Goal: Task Accomplishment & Management: Use online tool/utility

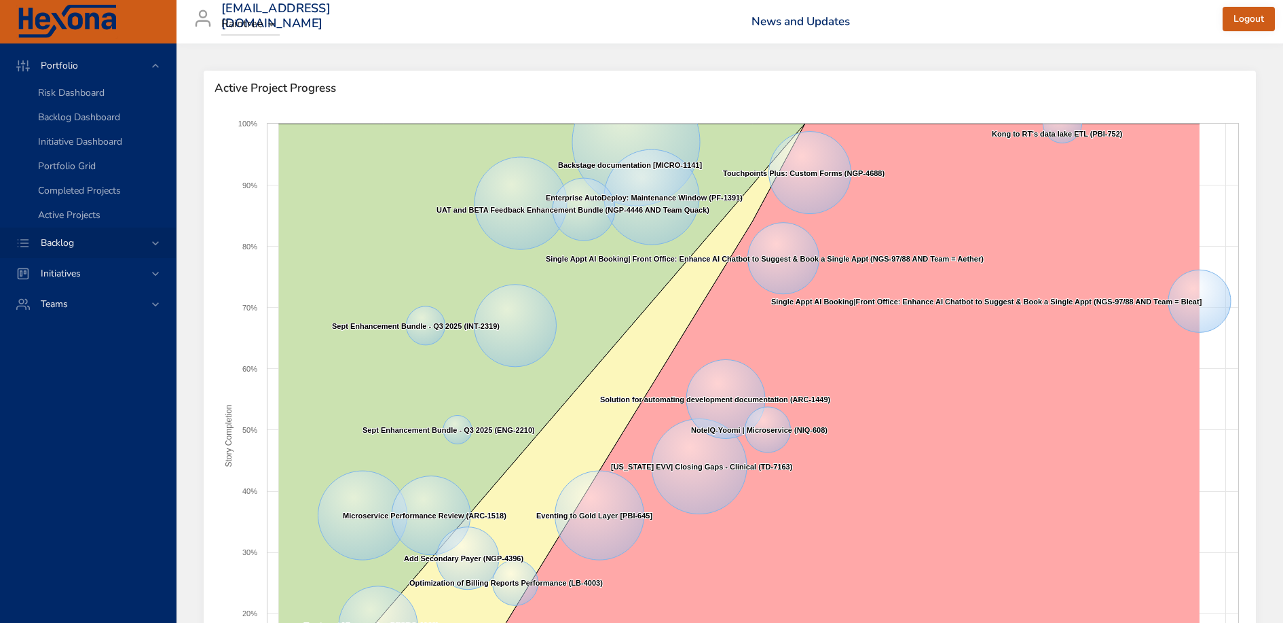
click at [155, 244] on icon at bounding box center [155, 243] width 7 height 4
click at [152, 100] on icon at bounding box center [156, 97] width 14 height 14
click at [86, 127] on span "Backlog Details" at bounding box center [70, 123] width 65 height 13
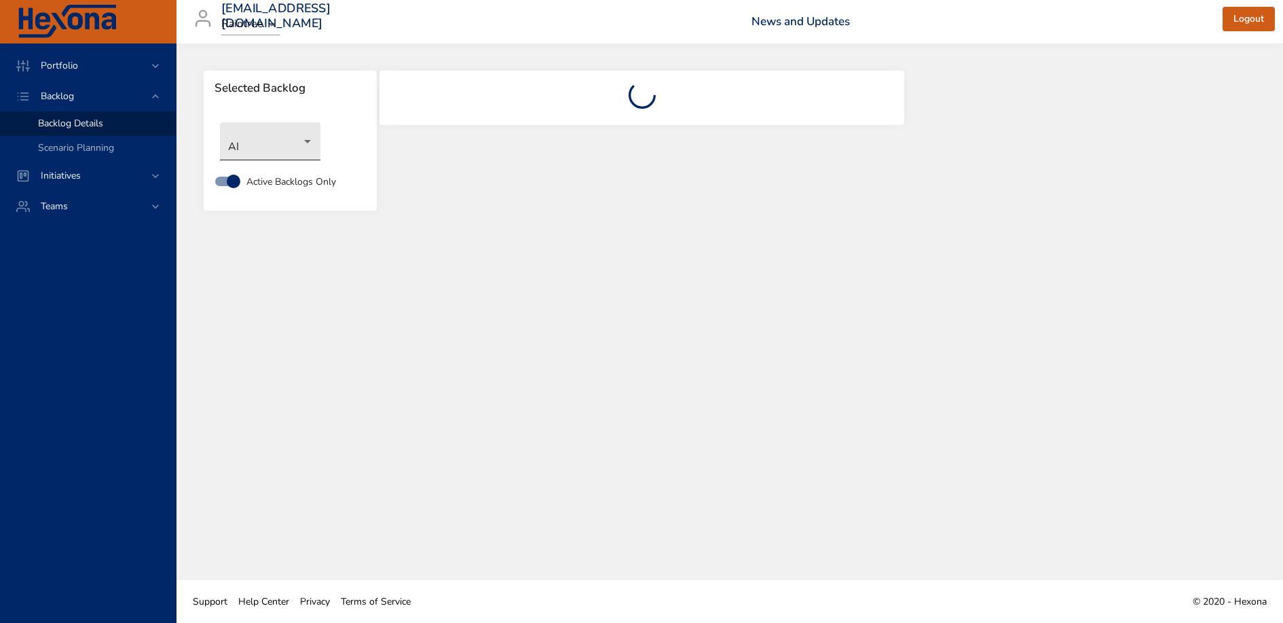
click at [301, 146] on body "Portfolio Backlog Backlog Details Scenario Planning Initiatives Teams priit.par…" at bounding box center [641, 311] width 1283 height 623
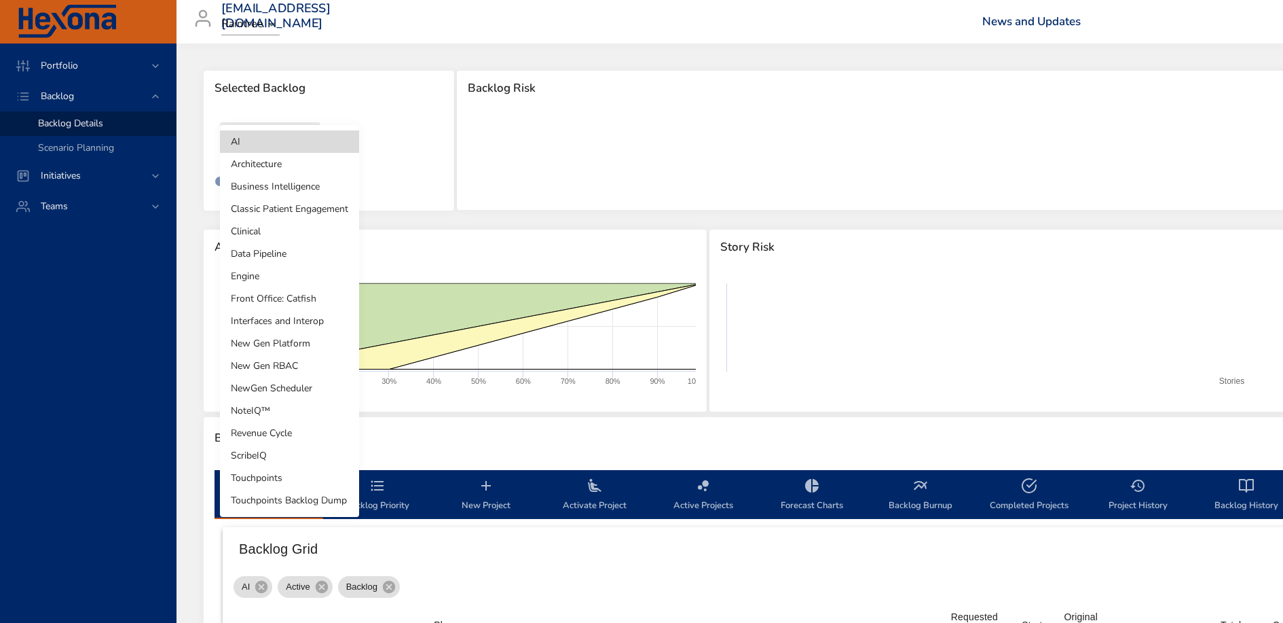
click at [292, 234] on li "Clinical" at bounding box center [289, 231] width 139 height 22
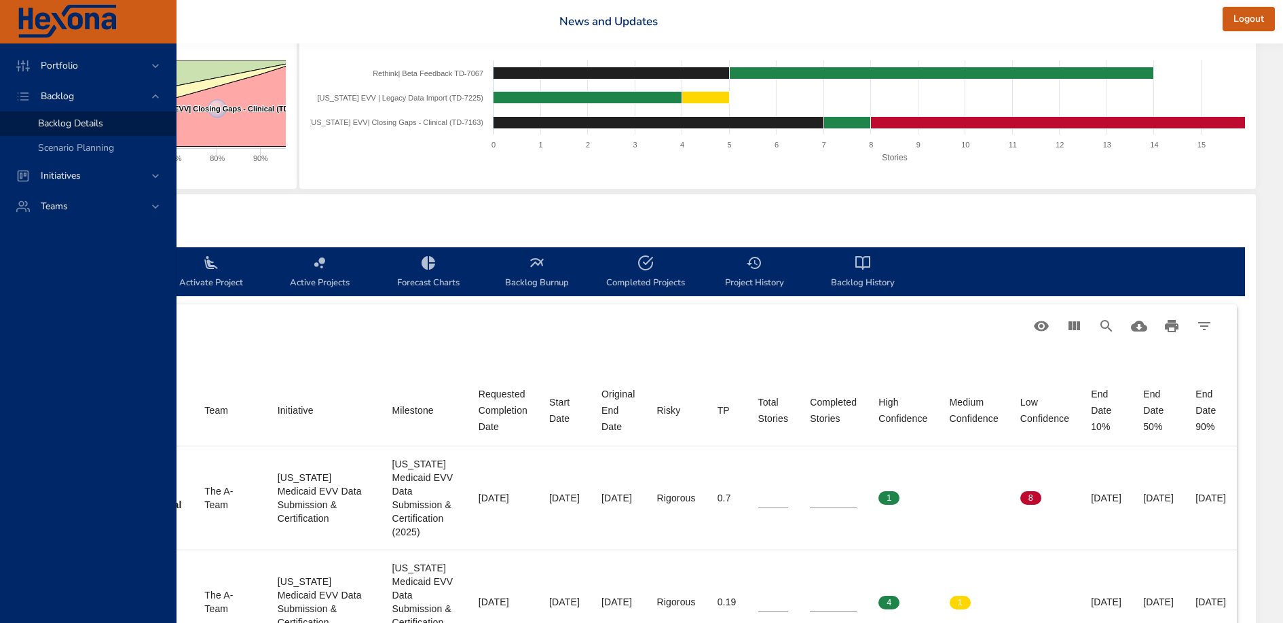
scroll to position [279, 471]
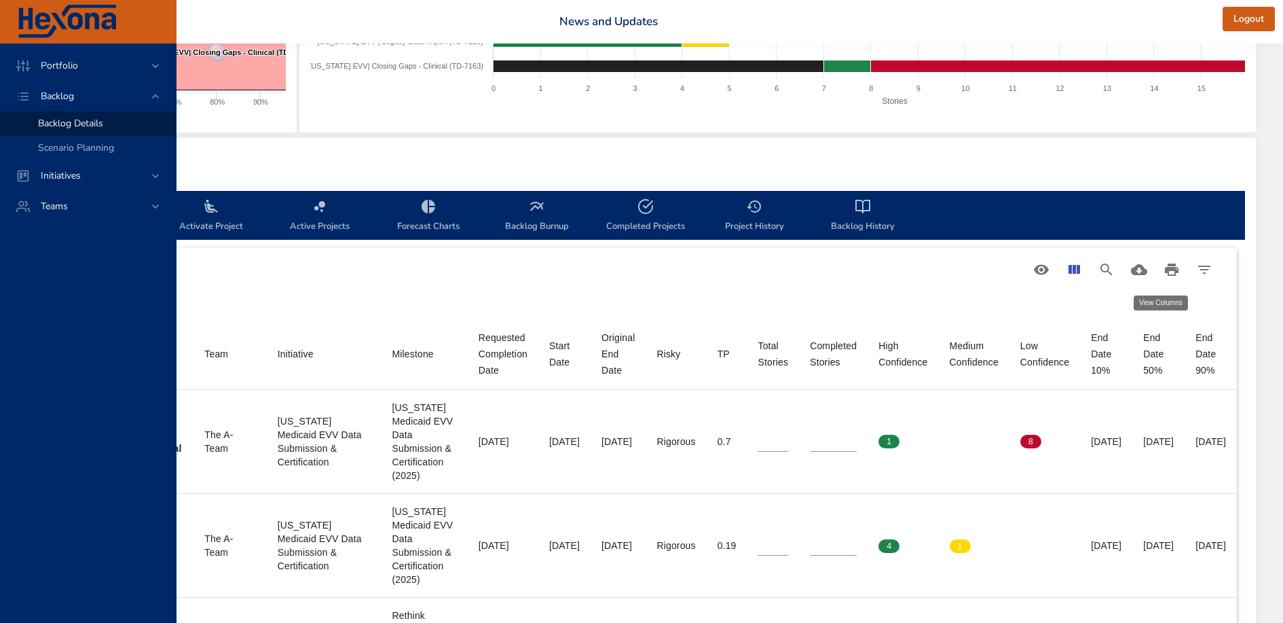
click at [1079, 277] on icon "View Columns" at bounding box center [1074, 269] width 16 height 16
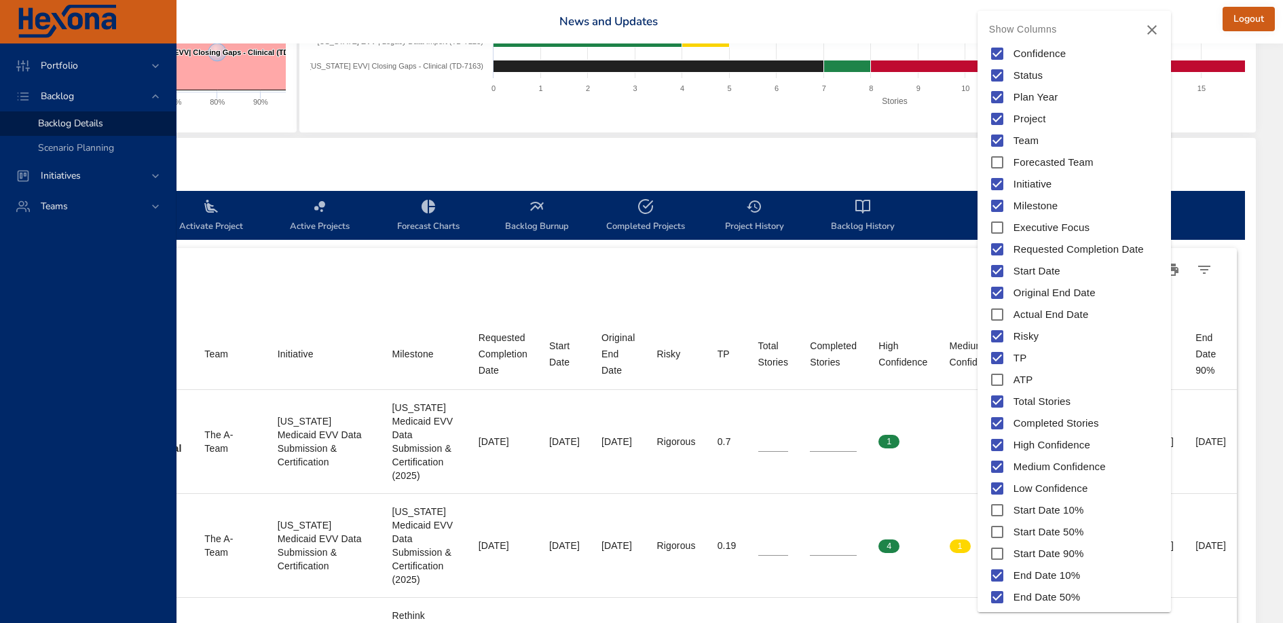
click at [853, 253] on div at bounding box center [641, 311] width 1283 height 623
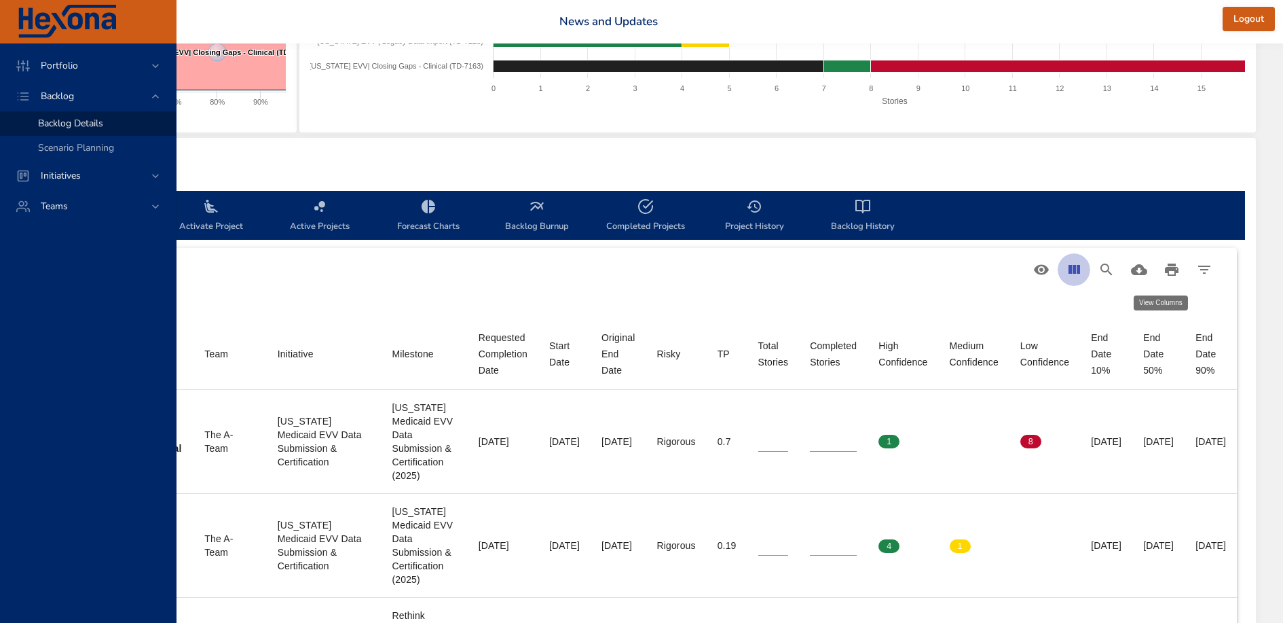
click at [1079, 270] on icon "View Columns" at bounding box center [1075, 269] width 12 height 9
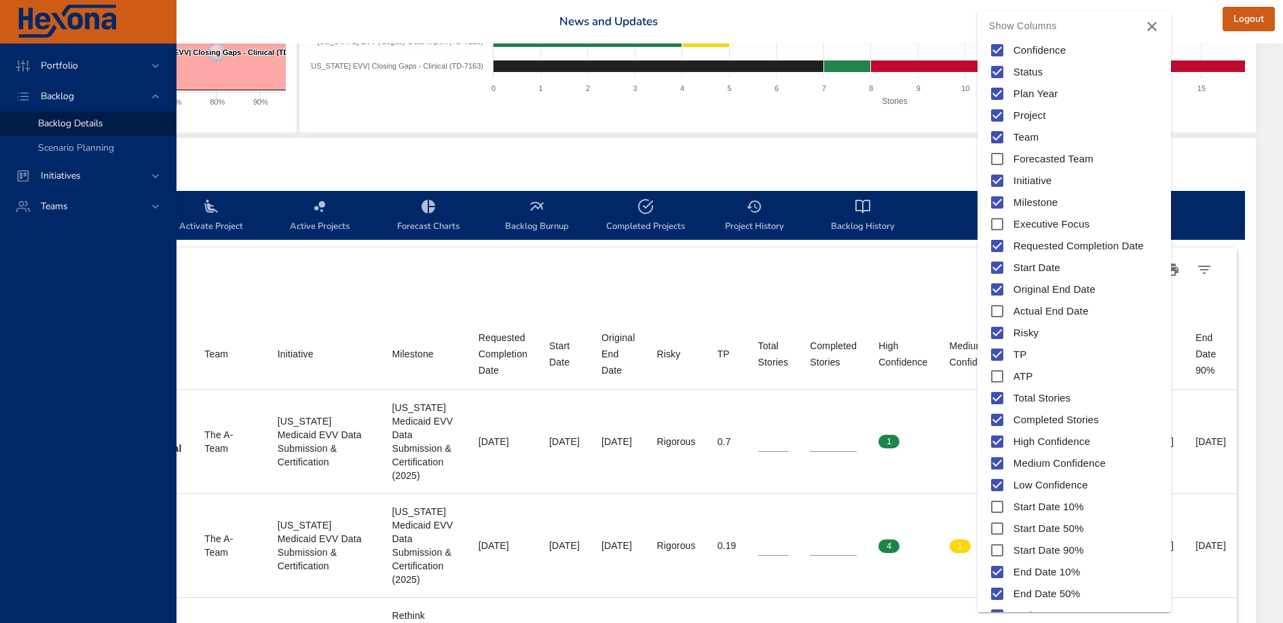
scroll to position [0, 0]
click at [871, 258] on div at bounding box center [641, 311] width 1283 height 623
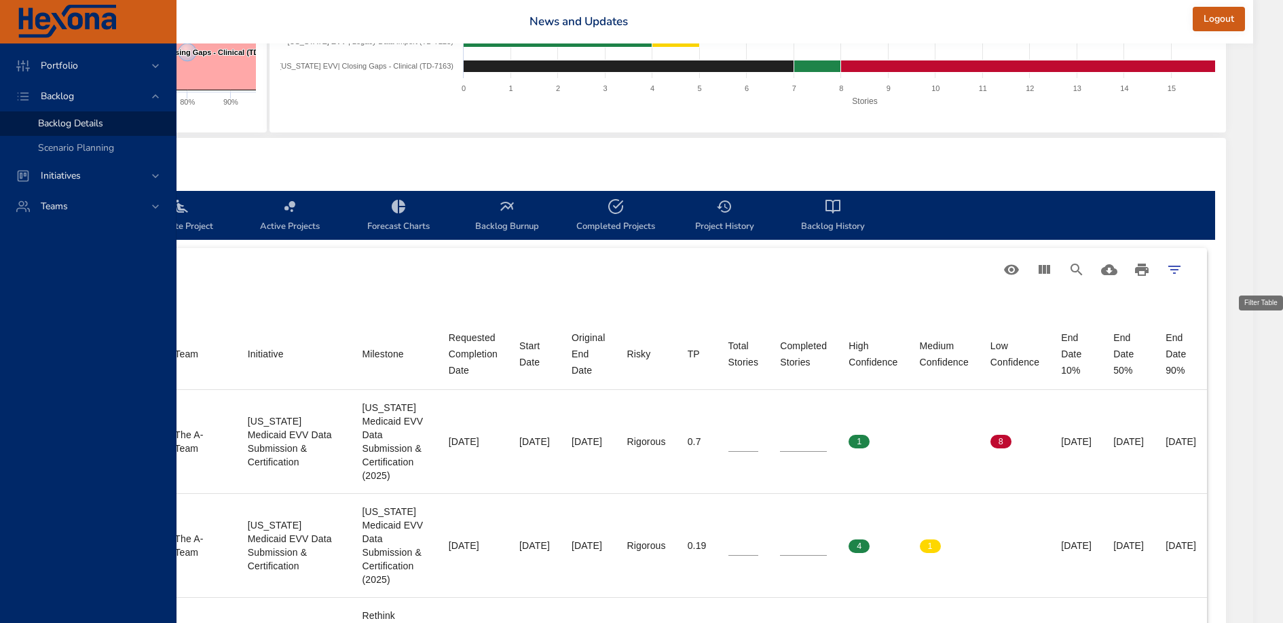
click at [1183, 274] on icon "Filter Table" at bounding box center [1175, 269] width 16 height 16
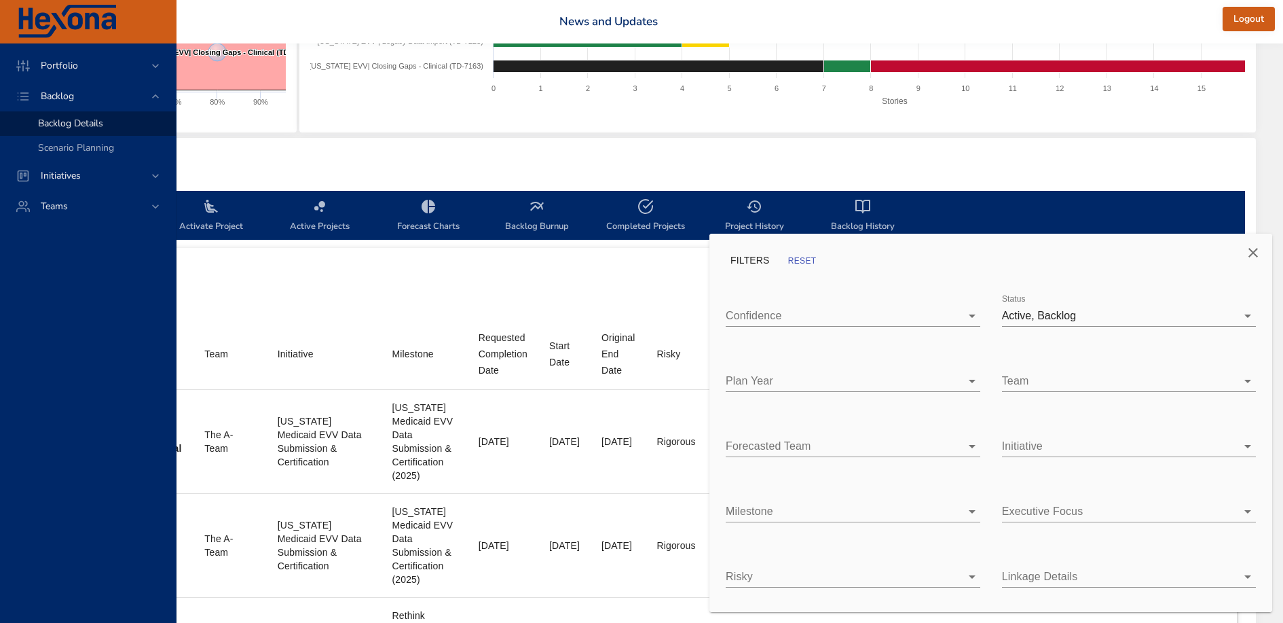
click at [877, 344] on body "Portfolio Backlog Backlog Details Scenario Planning Initiatives Teams priit.par…" at bounding box center [257, 32] width 1283 height 623
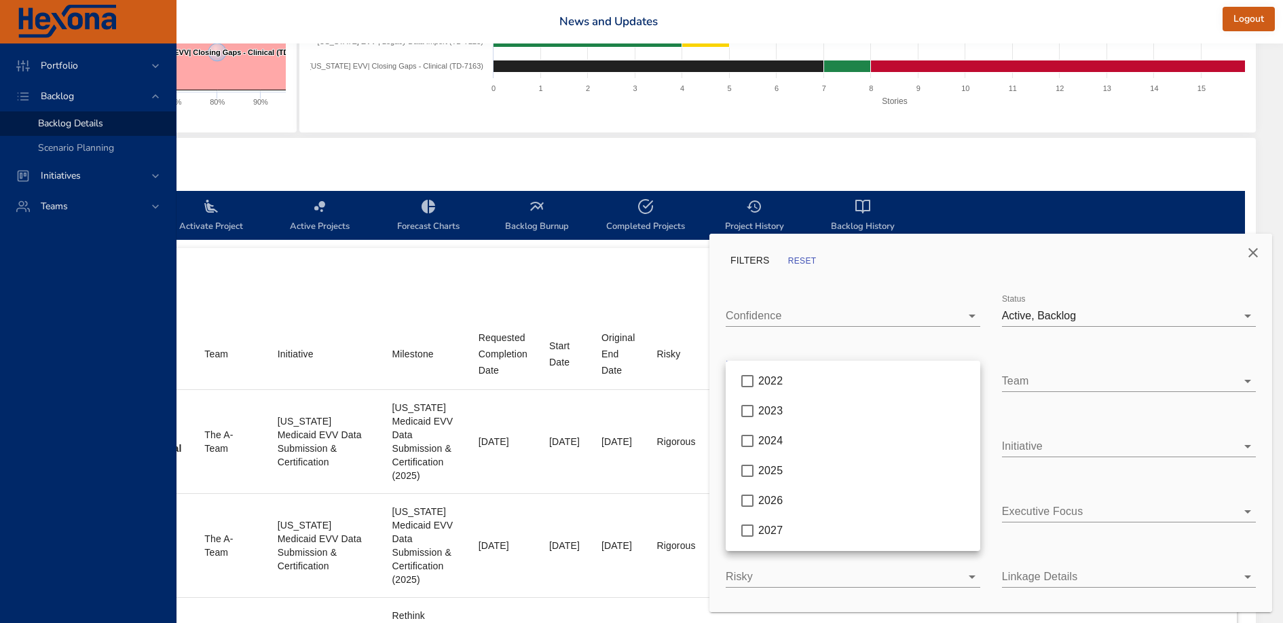
type input "*"
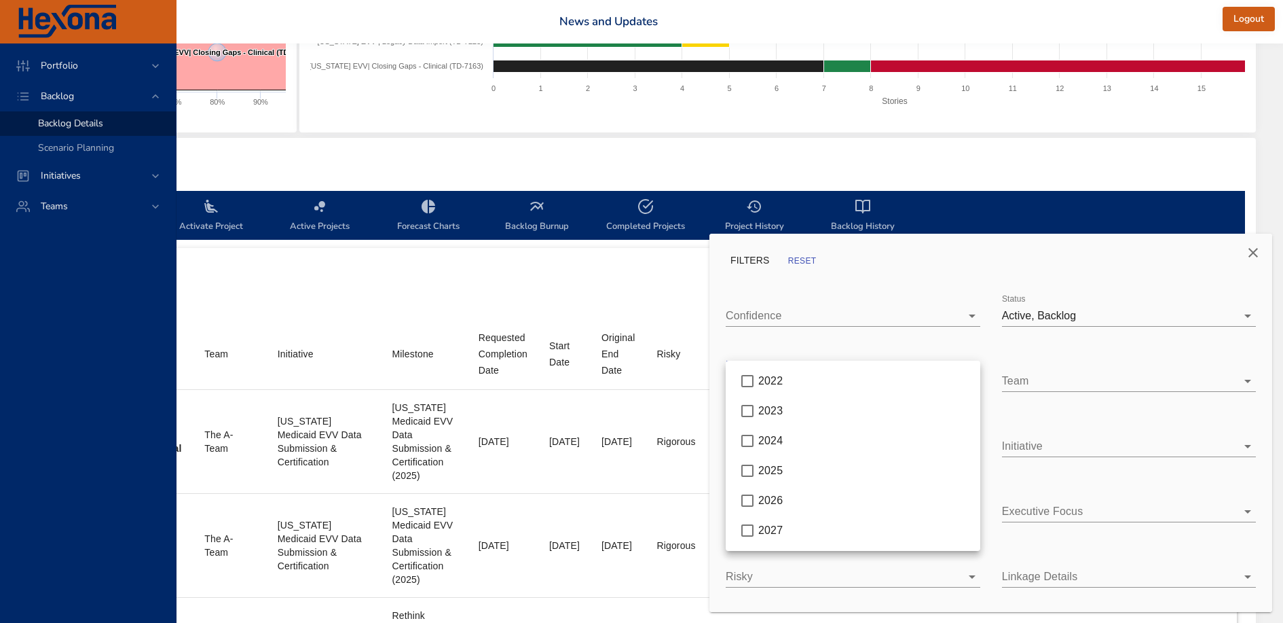
type input "**"
type input "*"
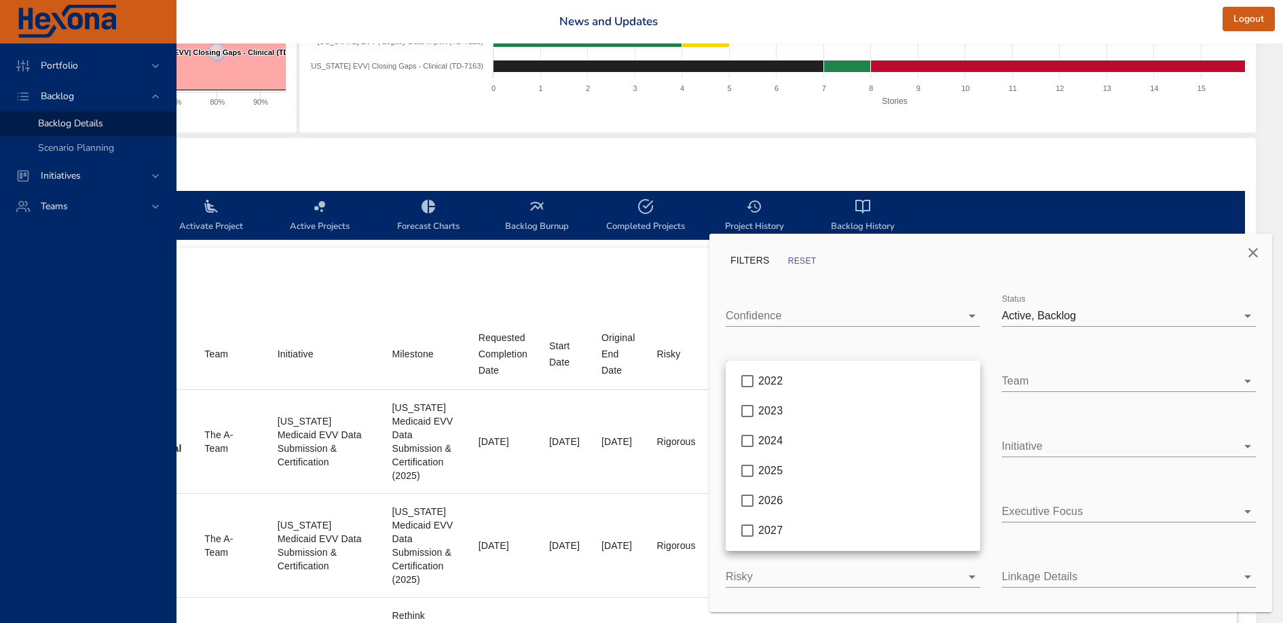
type input "*"
type input "**"
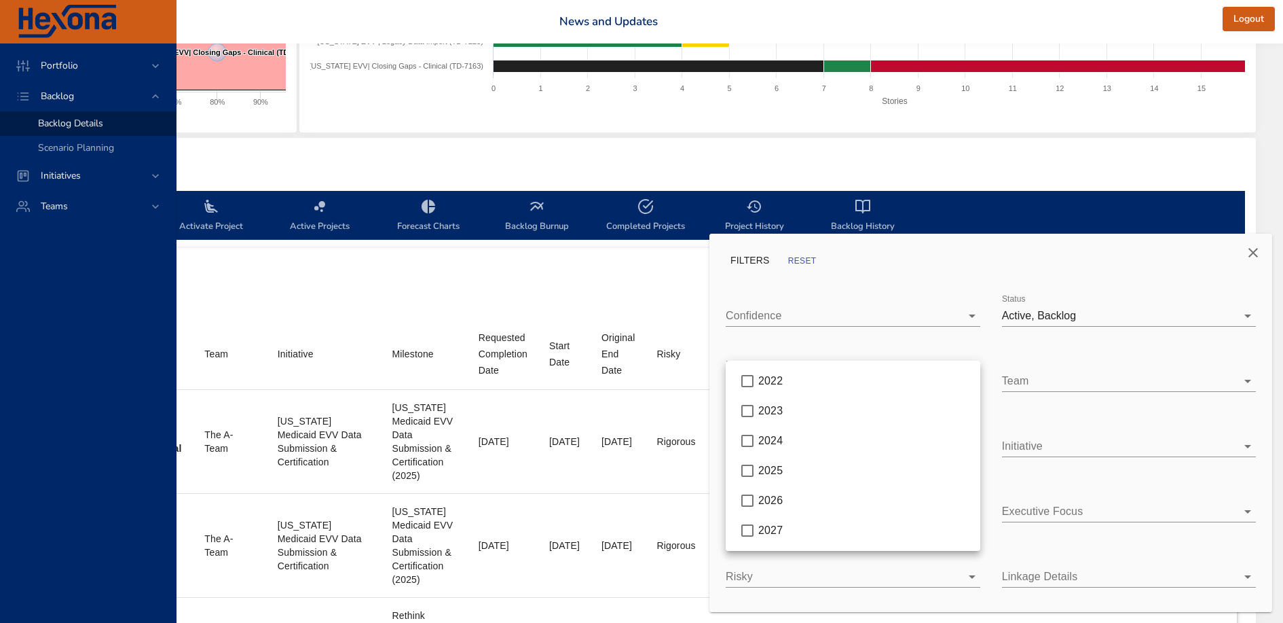
type input "**"
type input "*"
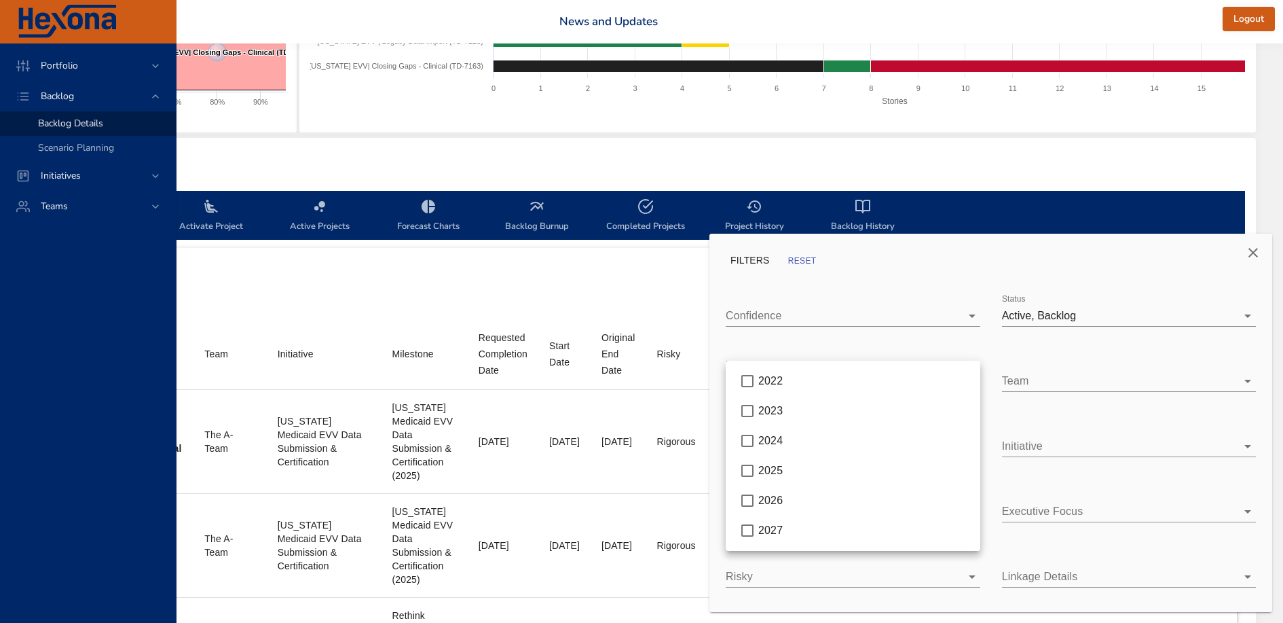
type input "*"
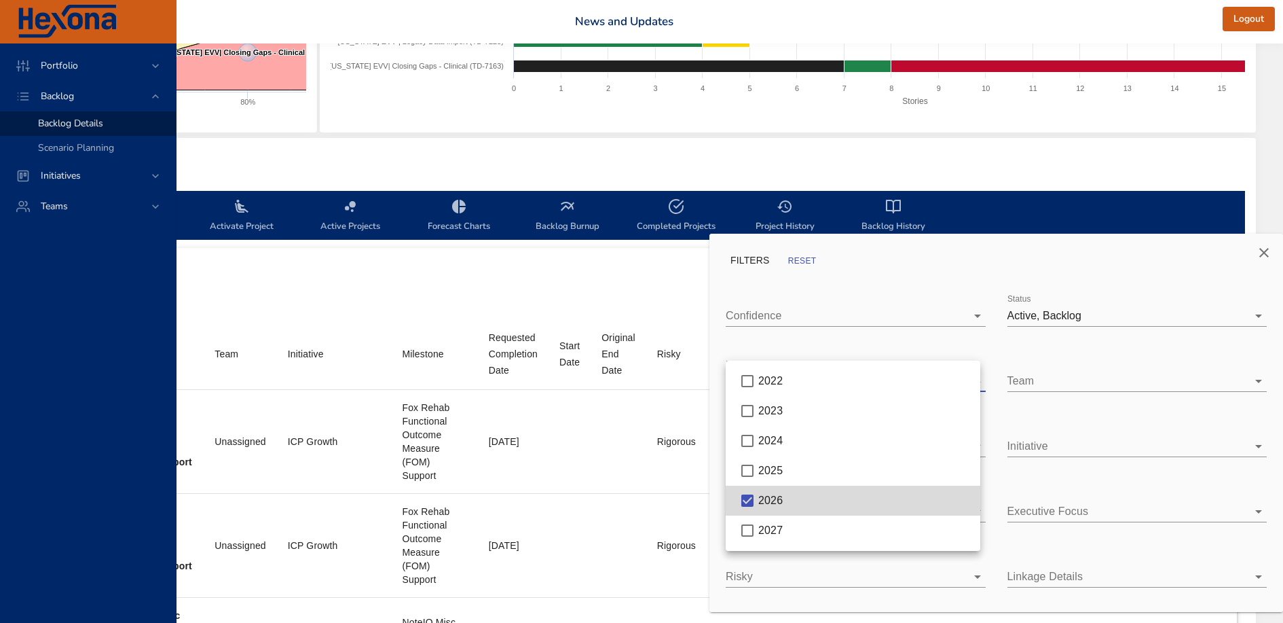
scroll to position [279, 407]
click at [618, 277] on div at bounding box center [641, 311] width 1283 height 623
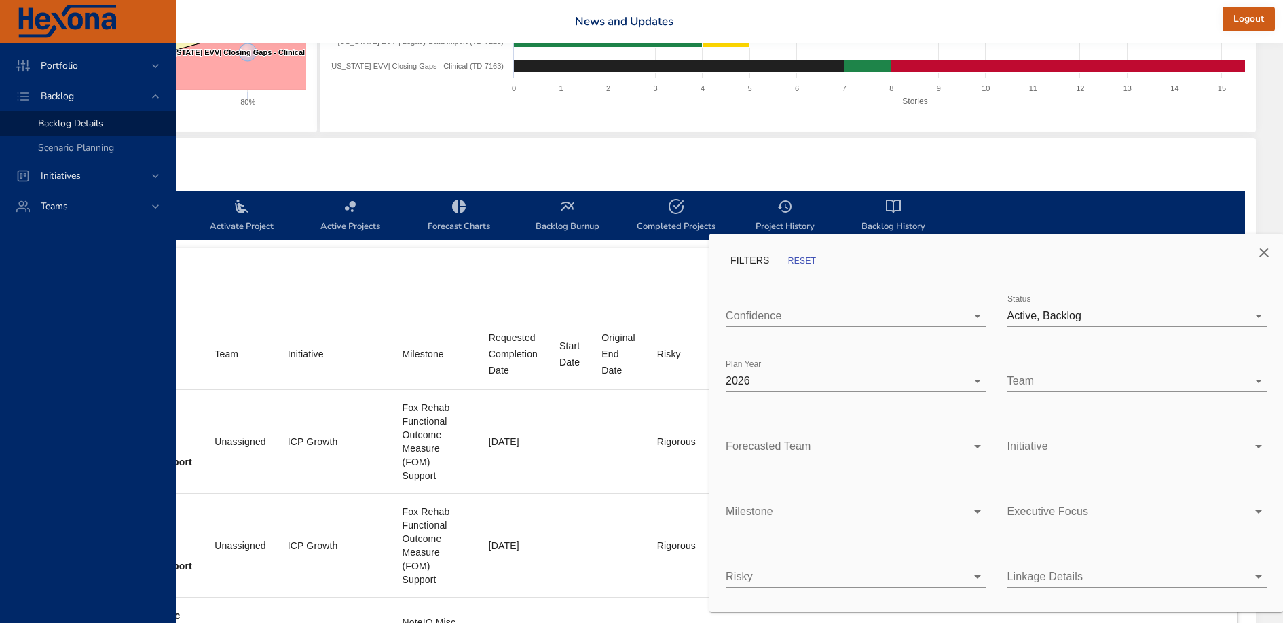
click at [618, 277] on div at bounding box center [641, 311] width 1283 height 623
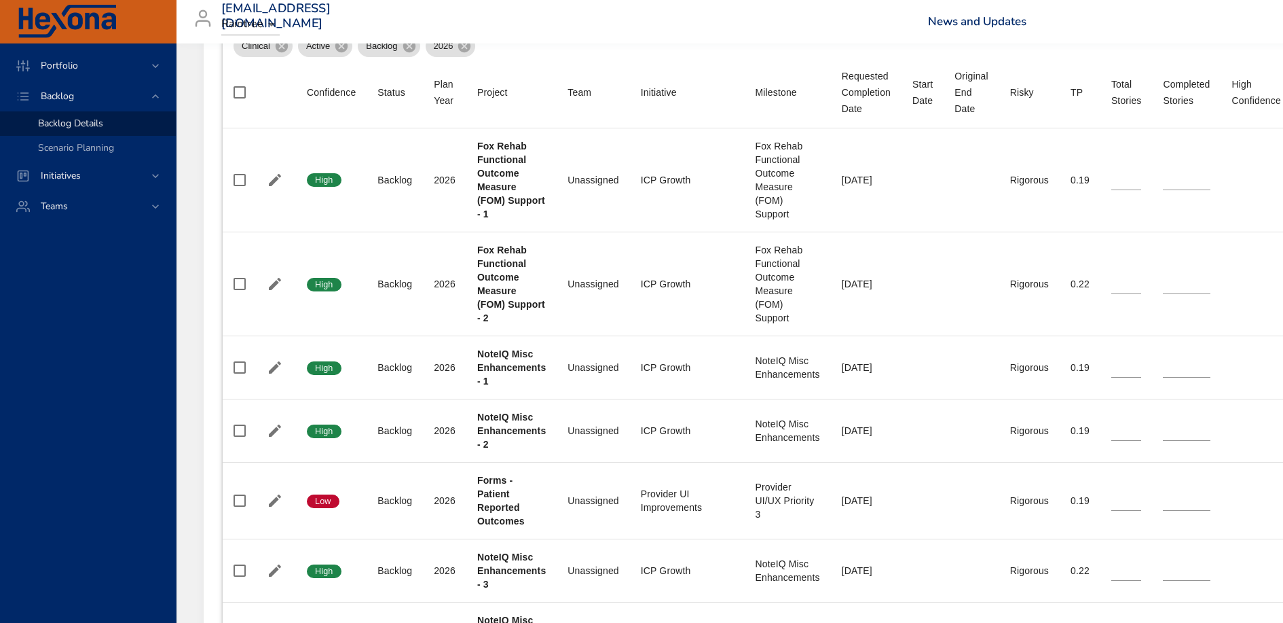
scroll to position [0, 0]
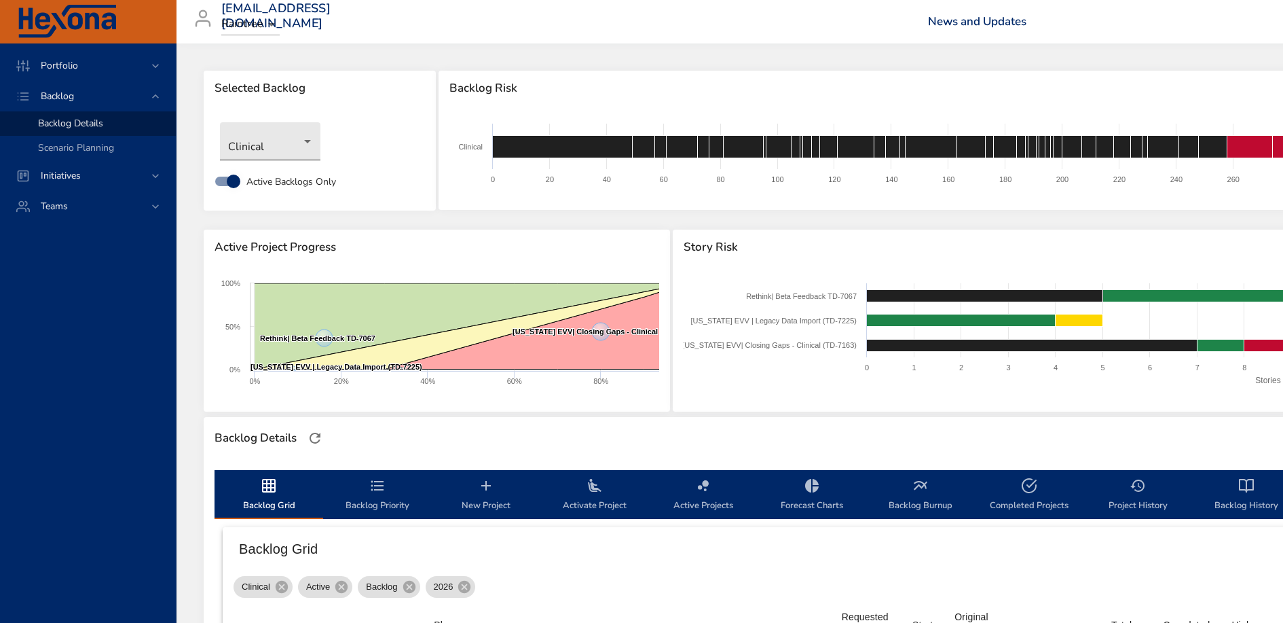
click at [295, 139] on body "Portfolio Backlog Backlog Details Scenario Planning Initiatives Teams priit.par…" at bounding box center [641, 311] width 1283 height 623
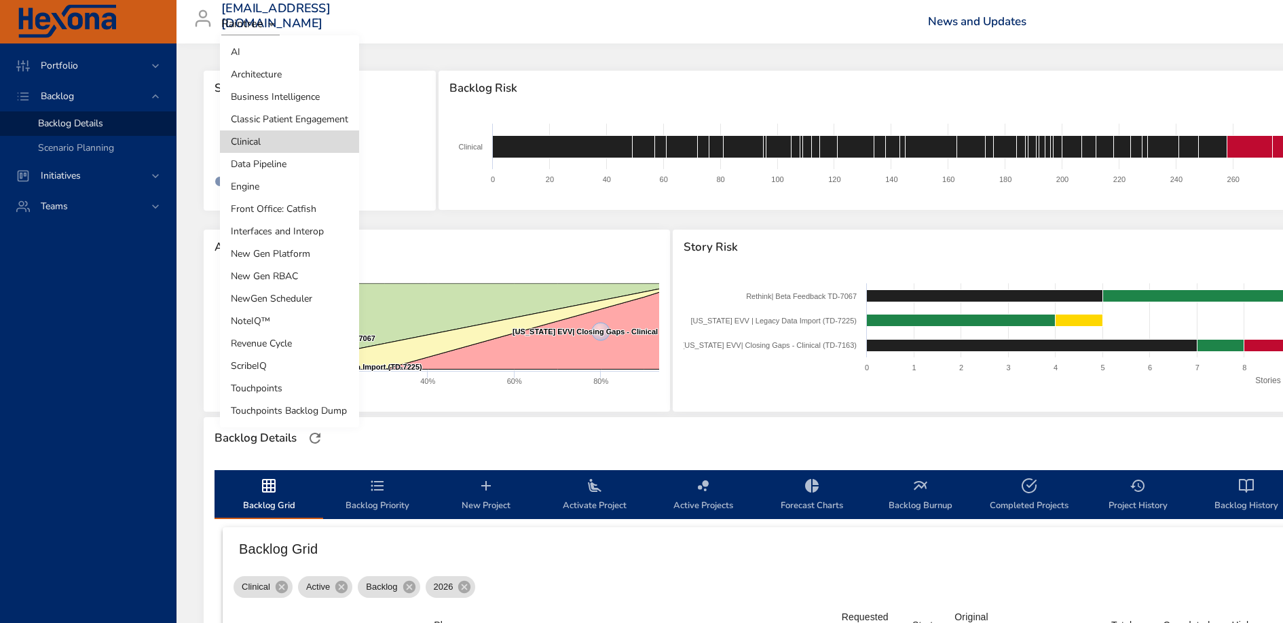
click at [280, 349] on li "Revenue Cycle" at bounding box center [289, 343] width 139 height 22
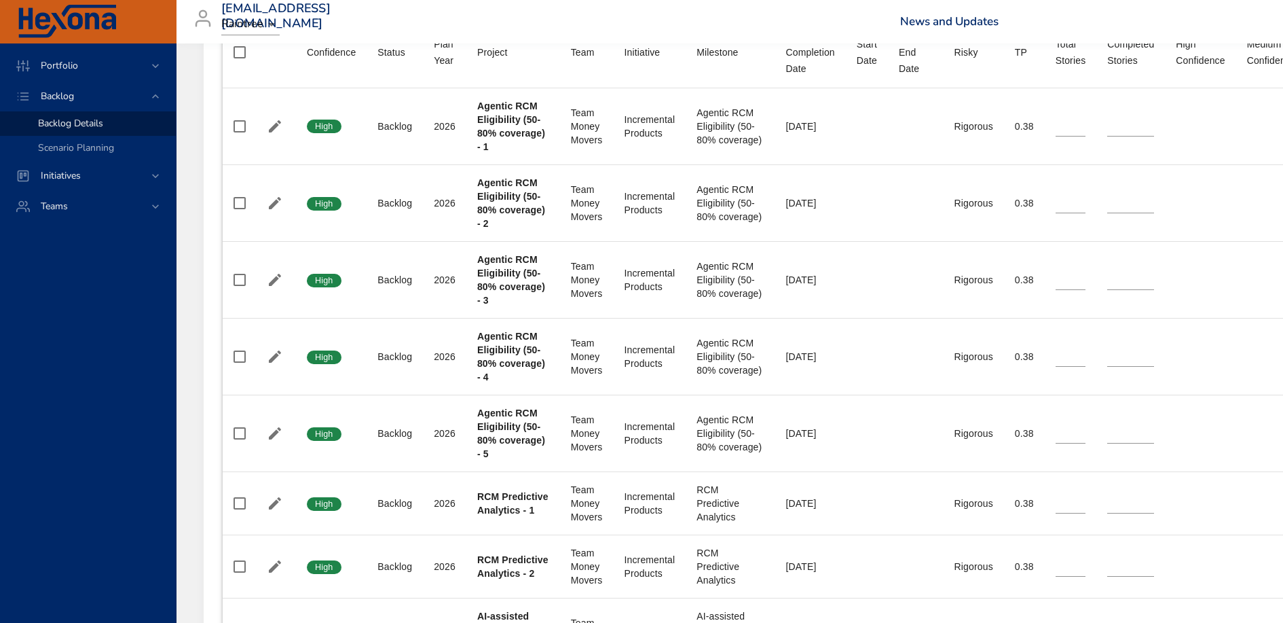
scroll to position [574, 0]
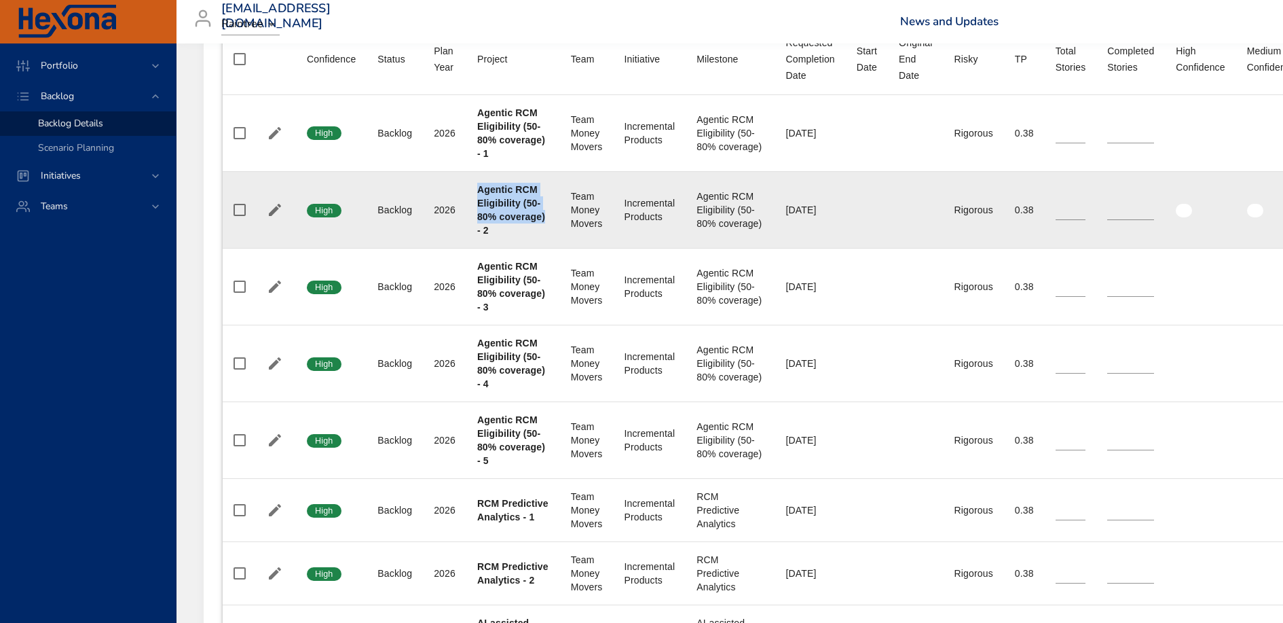
drag, startPoint x: 557, startPoint y: 220, endPoint x: 473, endPoint y: 183, distance: 91.2
click at [473, 183] on td "Project Agentic RCM Eligibility (50-80% coverage) - 2" at bounding box center [513, 209] width 94 height 77
click at [606, 180] on td "Team Team Money Movers" at bounding box center [587, 209] width 54 height 77
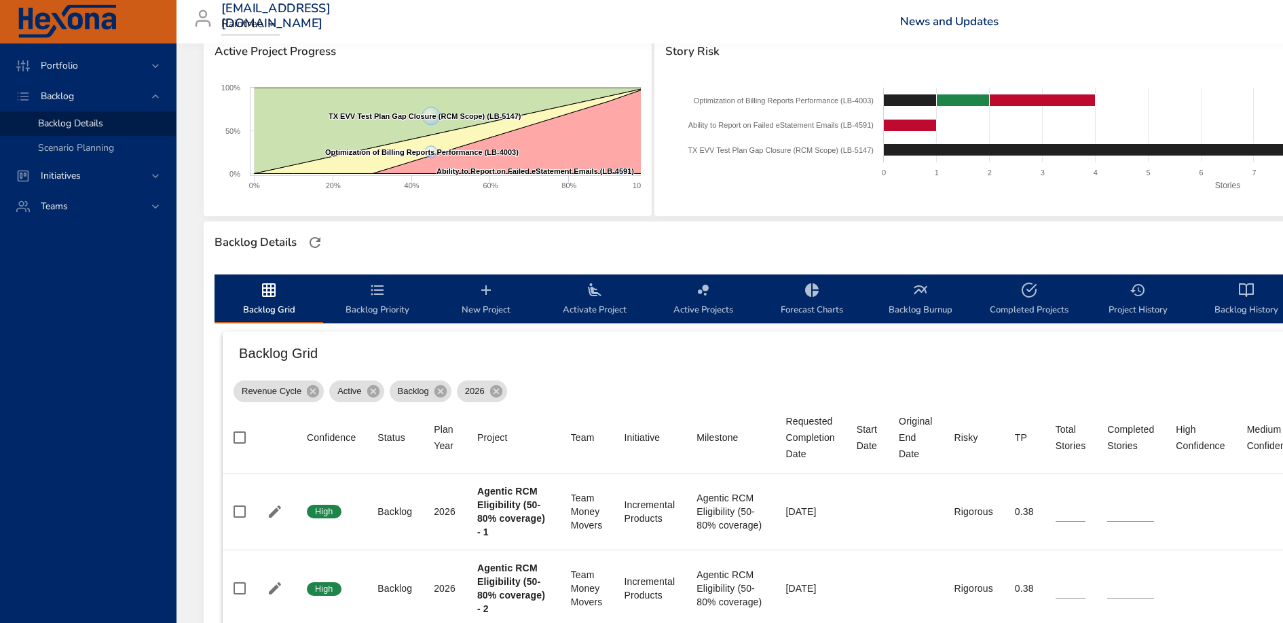
scroll to position [0, 0]
